Goal: Contribute content

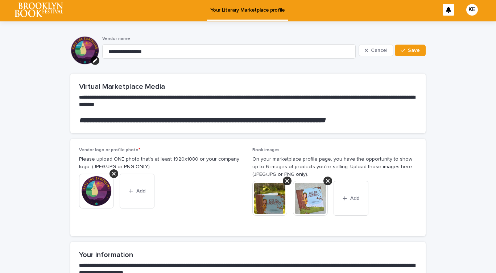
scroll to position [1, 0]
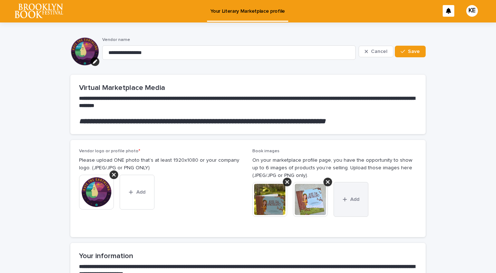
click at [352, 198] on span "Add" at bounding box center [354, 199] width 9 height 5
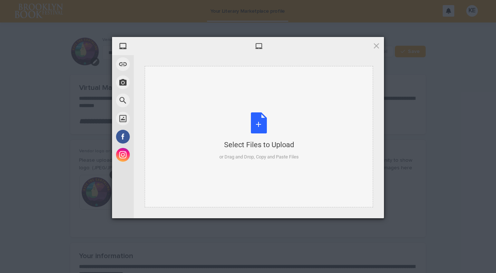
click at [260, 125] on div "Select Files to Upload or Drag and Drop, Copy and Paste Files" at bounding box center [258, 136] width 79 height 48
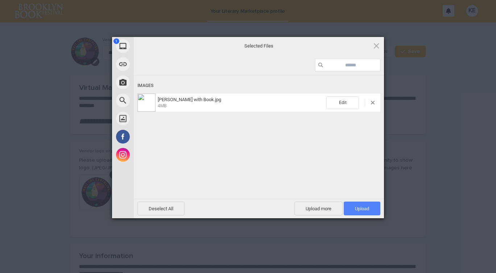
click at [362, 210] on span "Upload 1" at bounding box center [362, 208] width 14 height 5
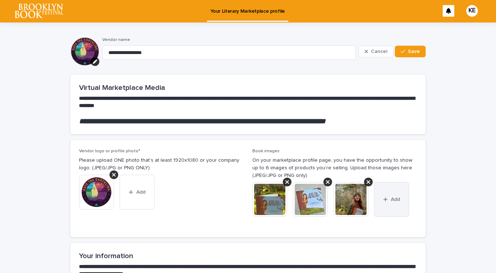
click at [391, 199] on span "Add" at bounding box center [395, 199] width 9 height 5
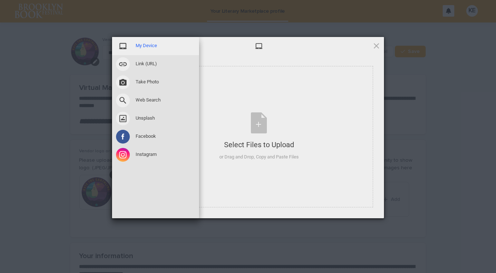
click at [153, 46] on span "My Device" at bounding box center [146, 45] width 21 height 7
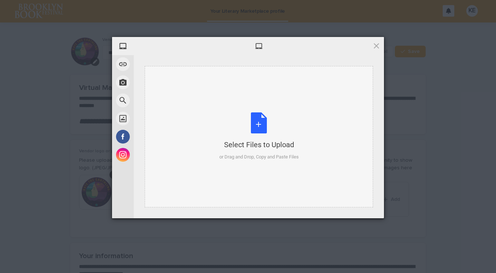
click at [256, 128] on div "Select Files to Upload or Drag and Drop, Copy and Paste Files" at bounding box center [258, 136] width 79 height 48
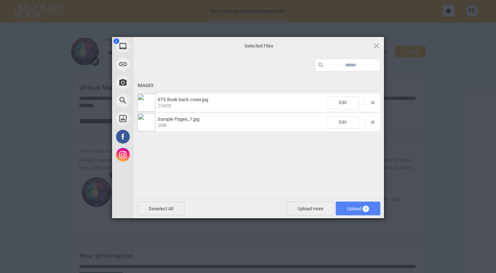
click at [349, 210] on span "Upload 2" at bounding box center [358, 208] width 22 height 5
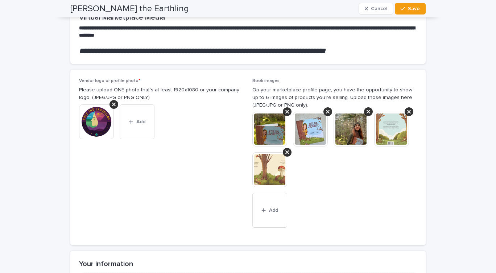
scroll to position [72, 0]
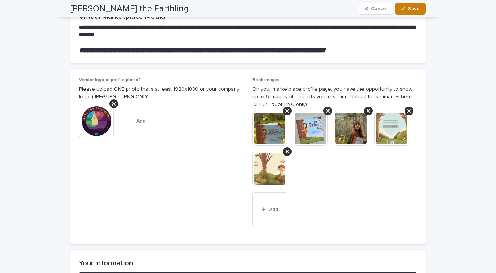
click at [409, 8] on span "Save" at bounding box center [414, 8] width 12 height 5
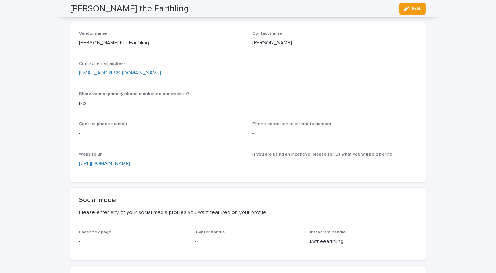
scroll to position [0, 0]
